Goal: Transaction & Acquisition: Purchase product/service

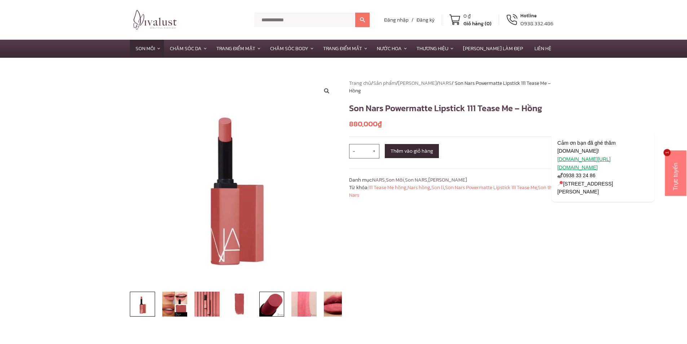
click at [261, 300] on img at bounding box center [271, 304] width 25 height 25
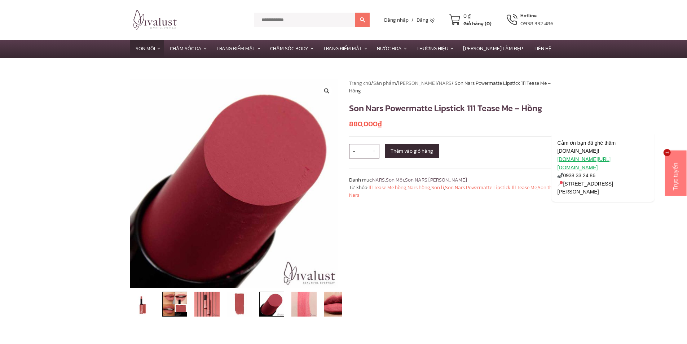
click at [174, 301] on img at bounding box center [174, 304] width 25 height 25
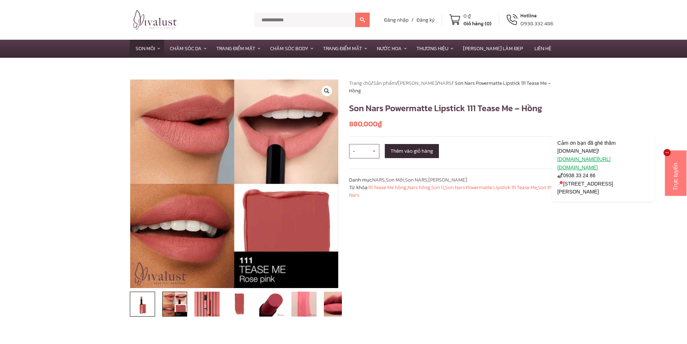
click at [153, 303] on img at bounding box center [142, 304] width 25 height 25
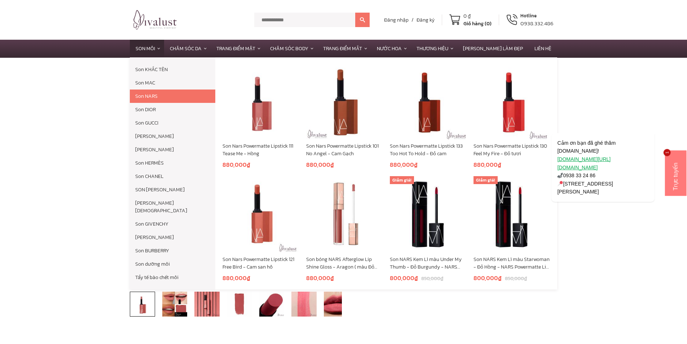
click at [145, 97] on link "Son NARS" at bounding box center [173, 96] width 86 height 13
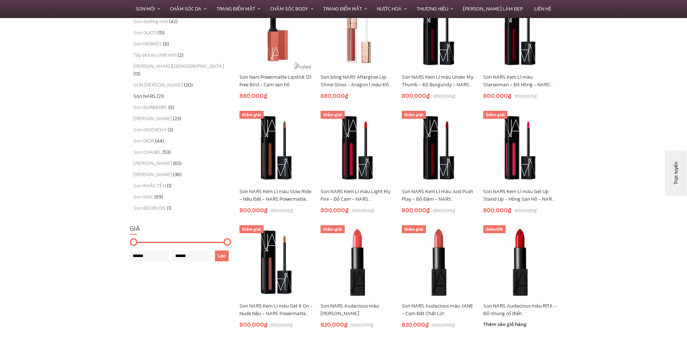
scroll to position [469, 0]
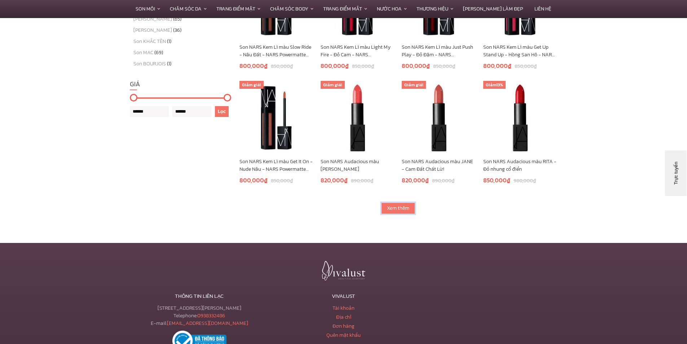
click at [404, 204] on link "Xem thêm" at bounding box center [398, 208] width 34 height 12
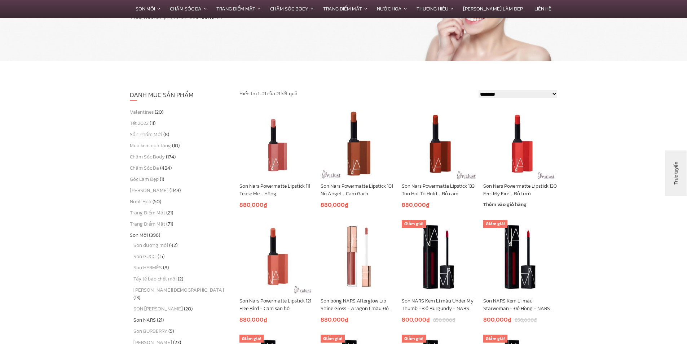
scroll to position [108, 0]
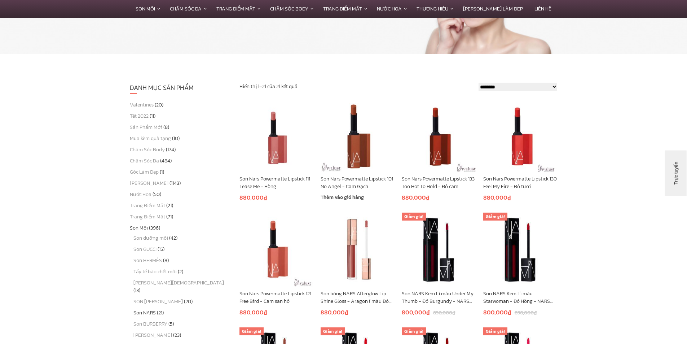
click at [356, 139] on img at bounding box center [358, 135] width 74 height 74
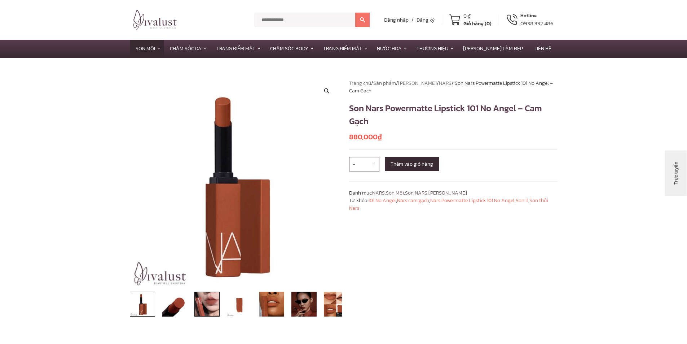
click at [210, 305] on img at bounding box center [207, 304] width 25 height 25
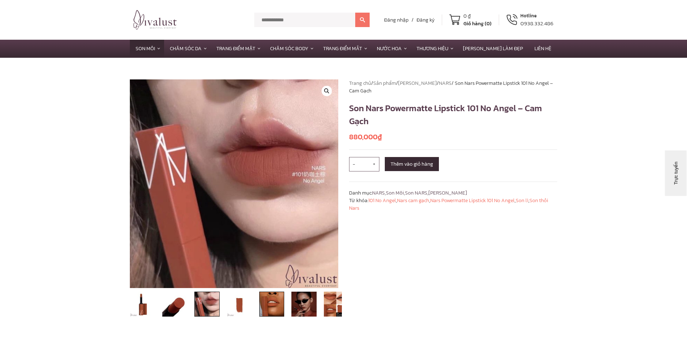
click at [260, 305] on img at bounding box center [271, 304] width 25 height 25
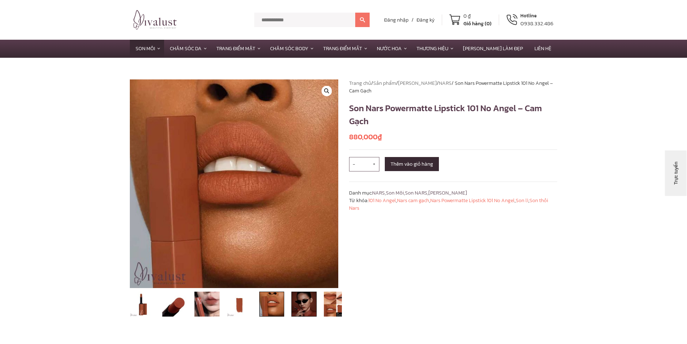
click at [298, 310] on img at bounding box center [304, 304] width 25 height 25
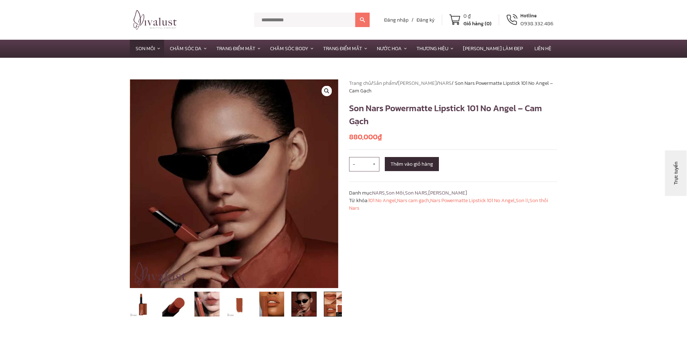
click at [328, 308] on img at bounding box center [336, 304] width 25 height 25
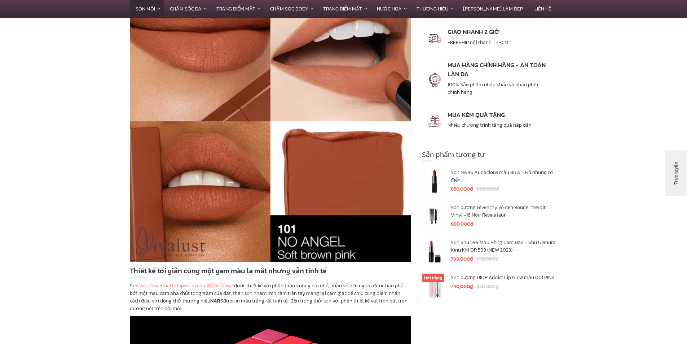
scroll to position [1444, 0]
